Goal: Check status: Check status

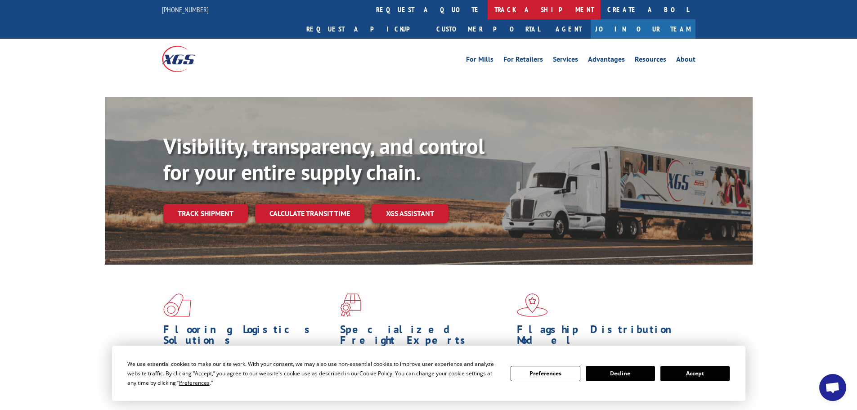
click at [488, 9] on link "track a shipment" at bounding box center [544, 9] width 113 height 19
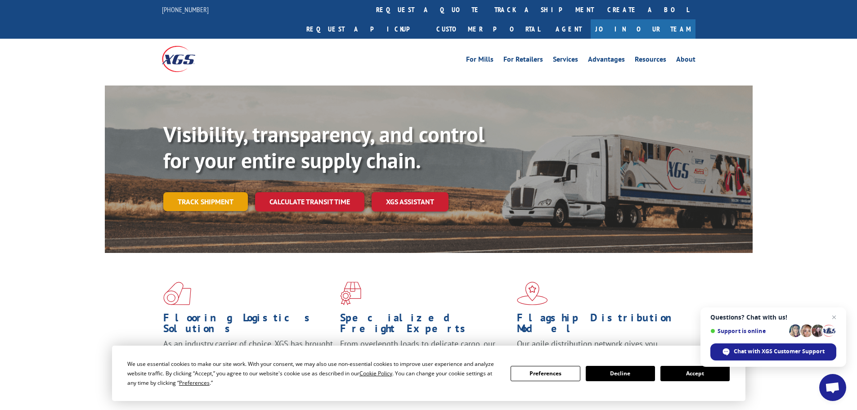
click at [213, 192] on link "Track shipment" at bounding box center [205, 201] width 85 height 19
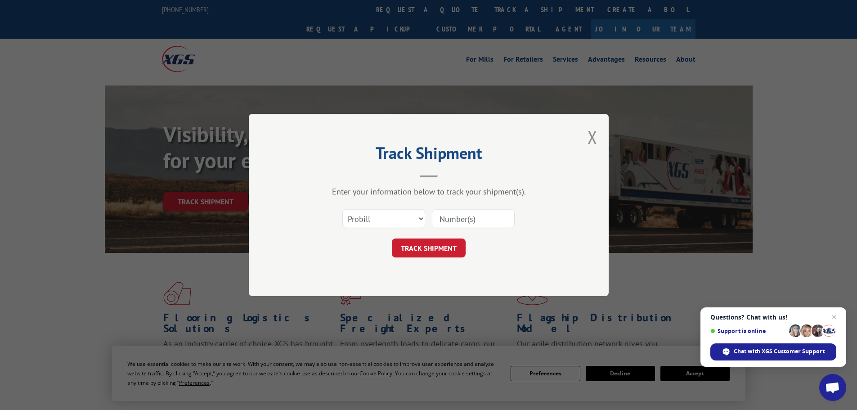
click at [468, 220] on input at bounding box center [473, 218] width 83 height 19
paste input "2870318"
type input "2870318"
click at [436, 249] on button "TRACK SHIPMENT" at bounding box center [429, 248] width 74 height 19
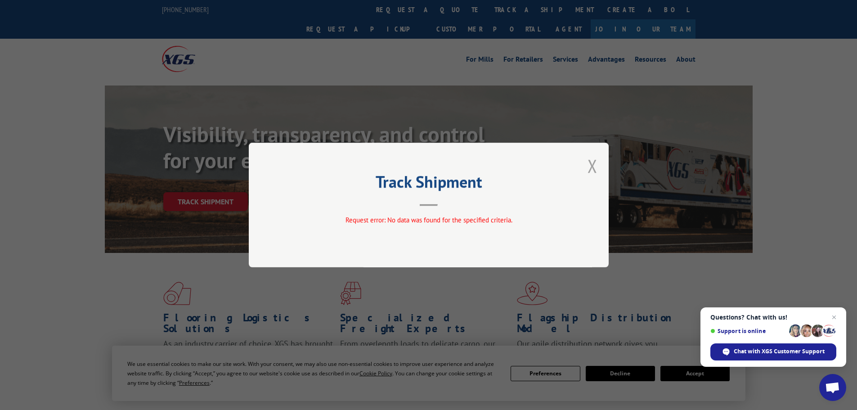
click at [591, 167] on button "Close modal" at bounding box center [593, 166] width 10 height 24
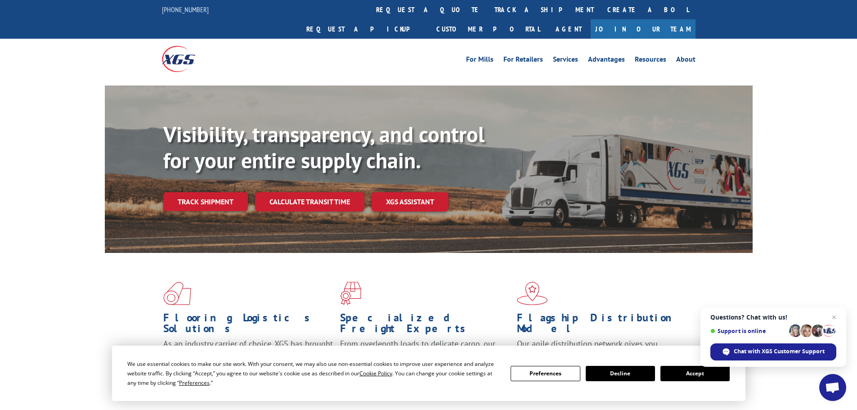
click at [214, 192] on link "Track shipment" at bounding box center [205, 201] width 85 height 19
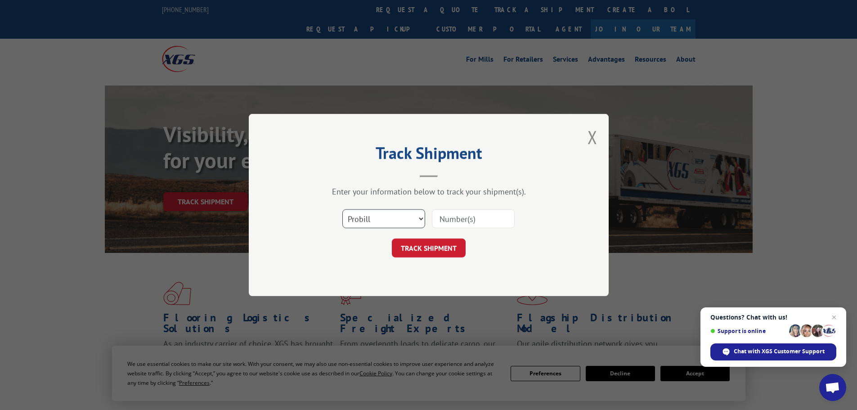
drag, startPoint x: 369, startPoint y: 215, endPoint x: 376, endPoint y: 225, distance: 13.2
click at [369, 215] on select "Select category... Probill BOL PO" at bounding box center [383, 218] width 83 height 19
select select "bol"
click at [342, 209] on select "Select category... Probill BOL PO" at bounding box center [383, 218] width 83 height 19
click at [444, 224] on input at bounding box center [473, 218] width 83 height 19
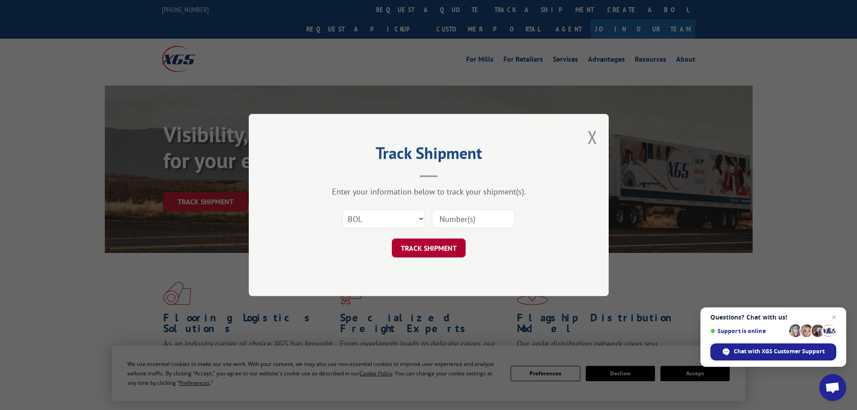
click at [442, 243] on button "TRACK SHIPMENT" at bounding box center [429, 248] width 74 height 19
click at [447, 223] on input at bounding box center [473, 218] width 83 height 19
paste input "2870318"
type input "2870318"
click at [432, 257] on button "TRACK SHIPMENT" at bounding box center [429, 248] width 74 height 19
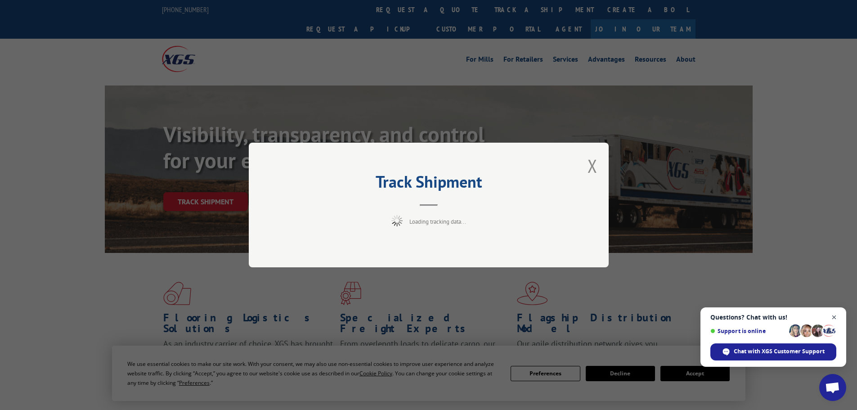
click at [832, 316] on span "Close chat" at bounding box center [834, 317] width 11 height 11
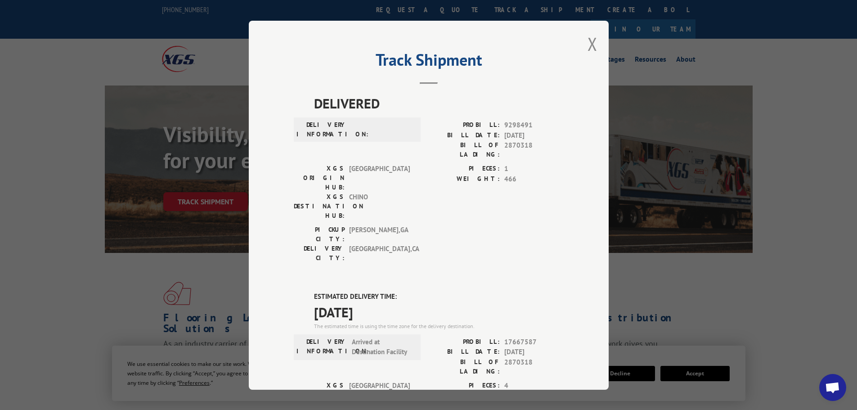
drag, startPoint x: 587, startPoint y: 40, endPoint x: 582, endPoint y: 58, distance: 18.8
click at [588, 40] on button "Close modal" at bounding box center [593, 44] width 10 height 24
